Goal: Navigation & Orientation: Find specific page/section

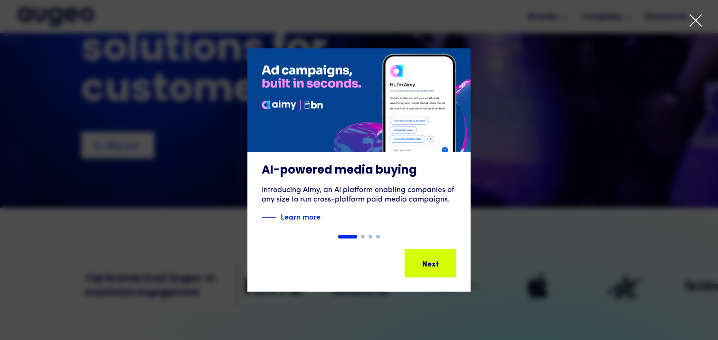
click at [496, 123] on div "1 of 4" at bounding box center [359, 169] width 718 height 243
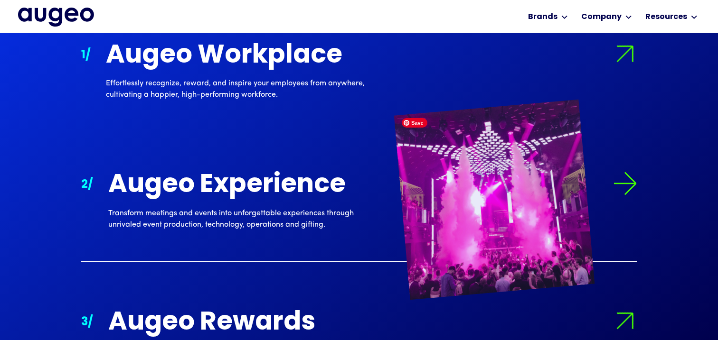
scroll to position [894, 0]
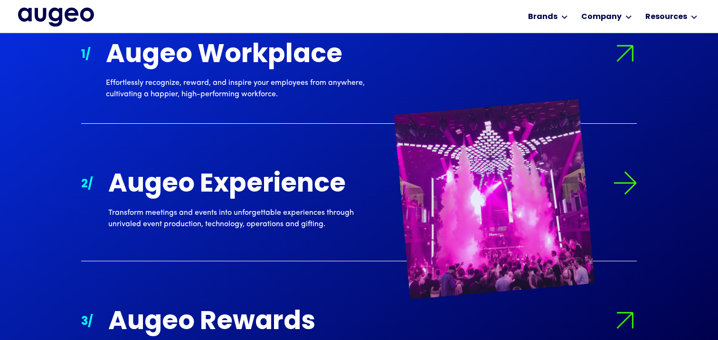
click at [227, 187] on div "Augeo Experience" at bounding box center [244, 185] width 273 height 28
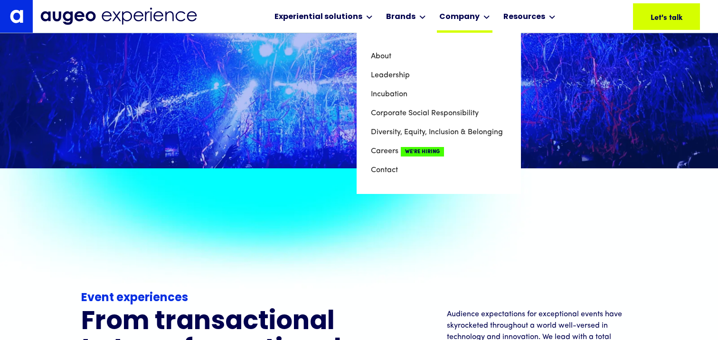
scroll to position [502, 0]
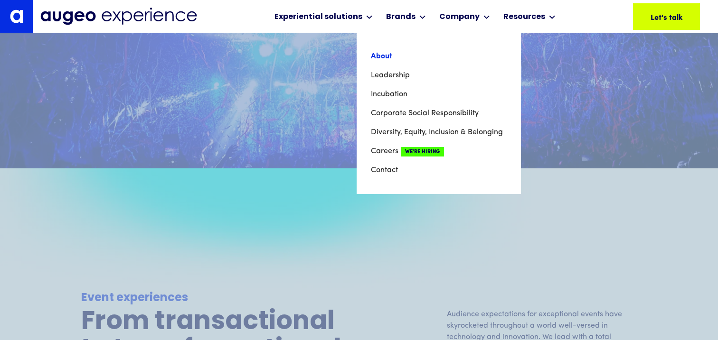
click at [379, 55] on link "About" at bounding box center [439, 56] width 136 height 19
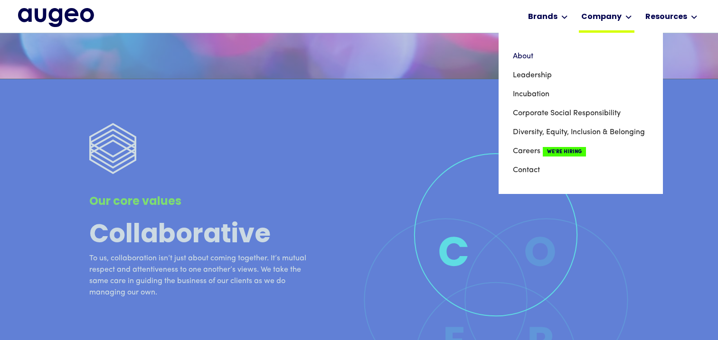
scroll to position [2006, 0]
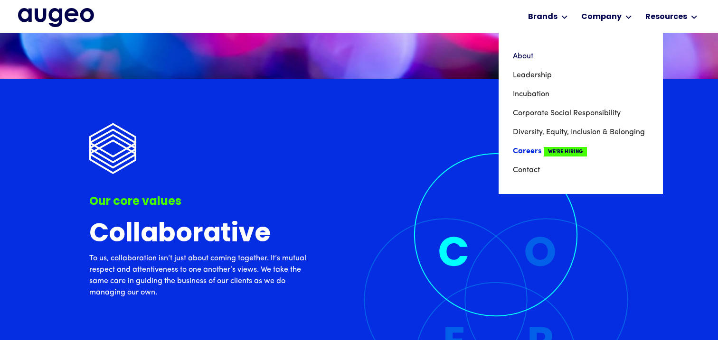
click at [530, 155] on link "Careers We're Hiring" at bounding box center [581, 151] width 136 height 19
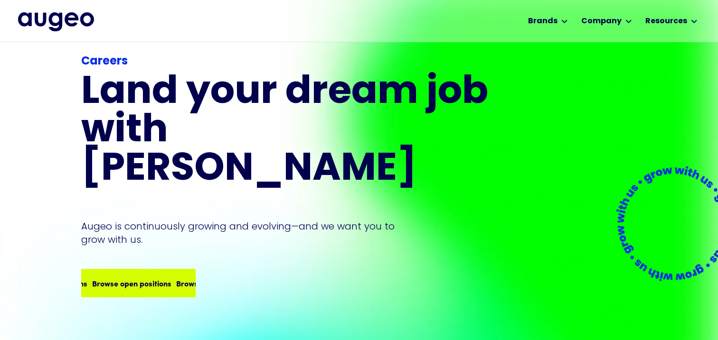
scroll to position [19, 0]
click at [176, 278] on div "Browse open positions" at bounding box center [215, 283] width 79 height 11
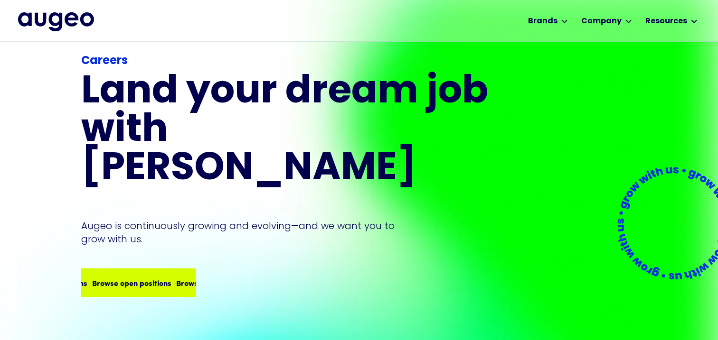
scroll to position [20, 0]
